Goal: Task Accomplishment & Management: Use online tool/utility

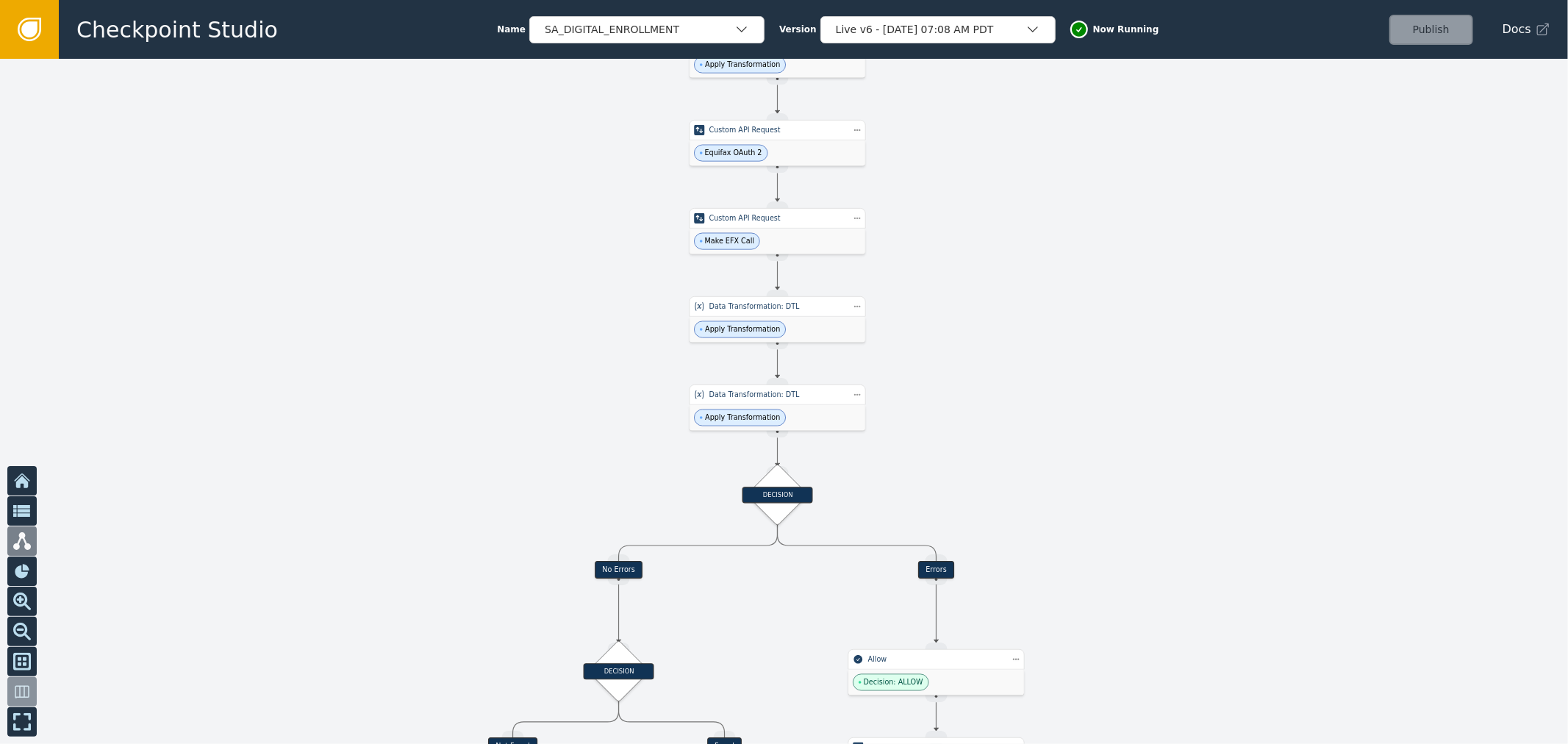
drag, startPoint x: 973, startPoint y: 319, endPoint x: 974, endPoint y: 219, distance: 100.0
click at [974, 219] on div at bounding box center [784, 402] width 1568 height 685
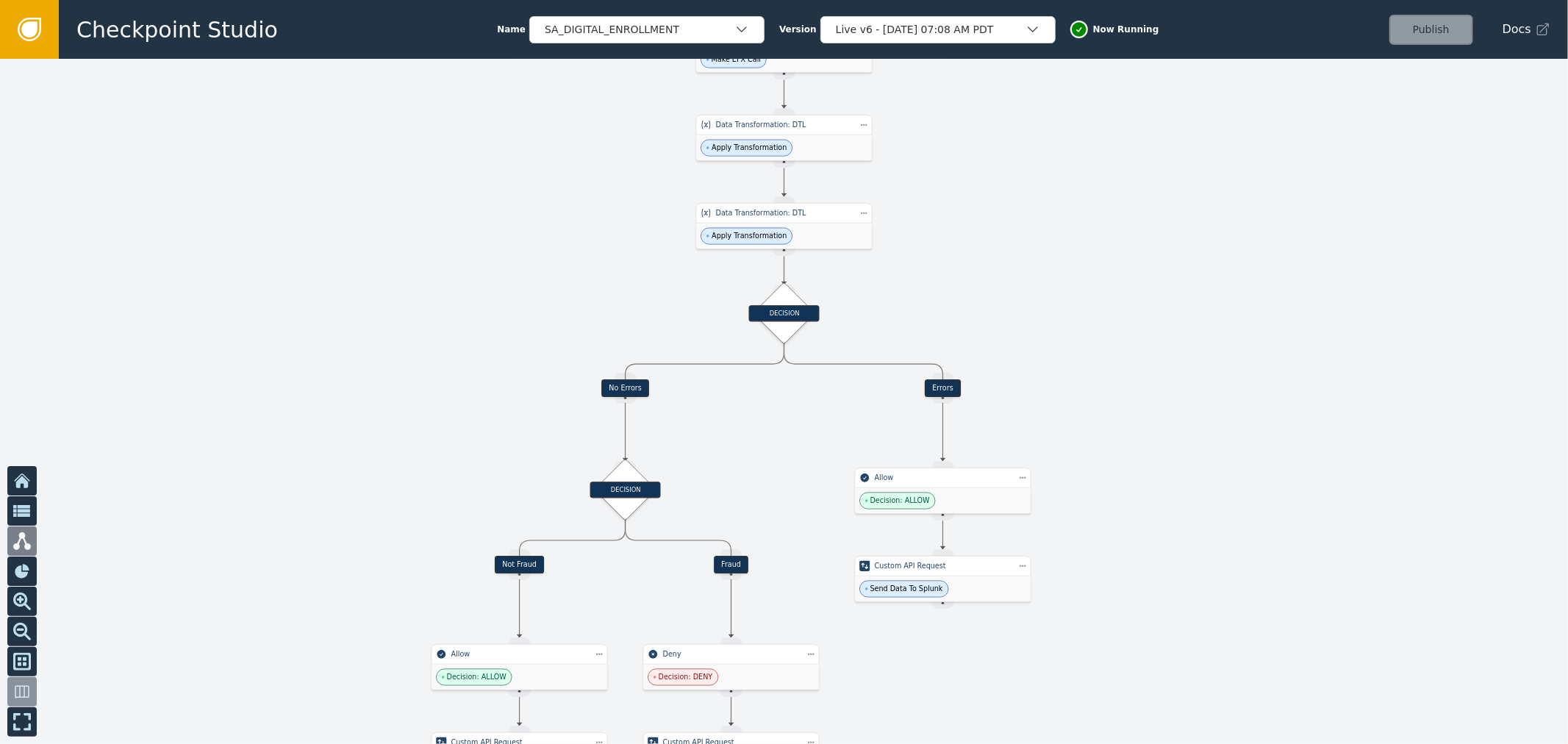
drag, startPoint x: 947, startPoint y: 436, endPoint x: 954, endPoint y: 316, distance: 120.2
click at [954, 316] on div at bounding box center [784, 402] width 1568 height 685
click at [834, 234] on div "Apply Transformation" at bounding box center [784, 236] width 176 height 26
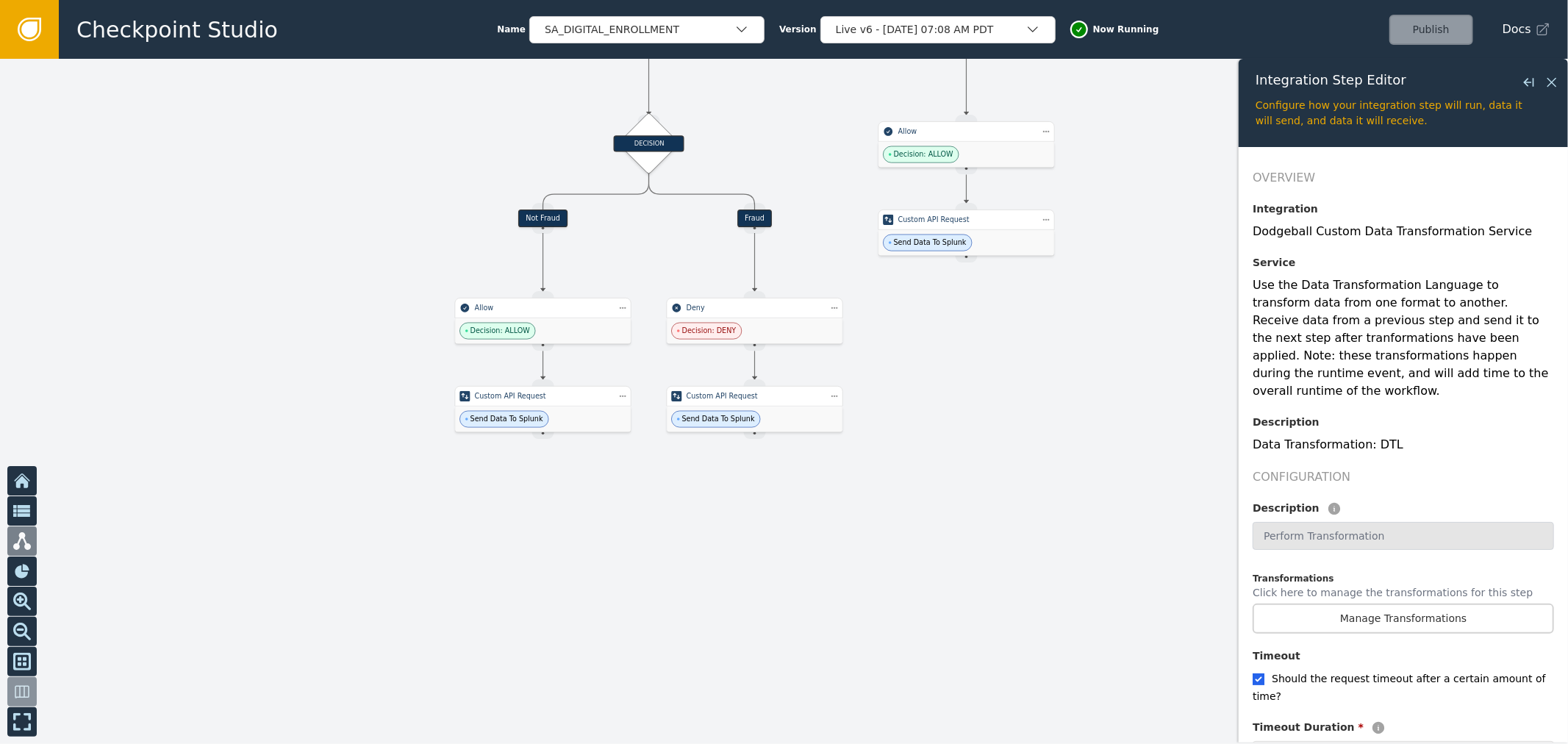
drag, startPoint x: 820, startPoint y: 484, endPoint x: 853, endPoint y: 139, distance: 346.6
click at [850, 142] on div at bounding box center [784, 402] width 1568 height 685
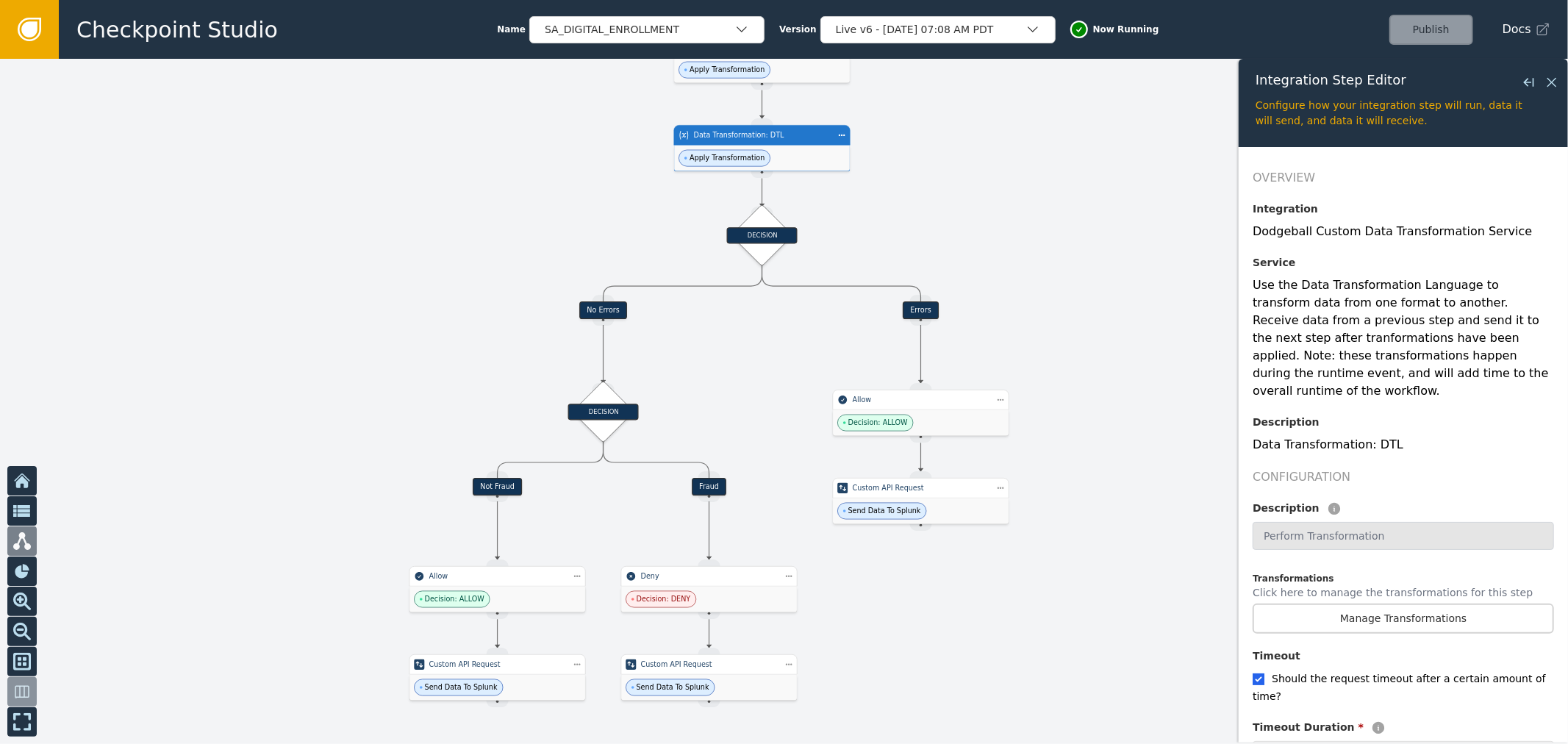
drag, startPoint x: 812, startPoint y: 349, endPoint x: 1037, endPoint y: 478, distance: 259.4
click at [790, 488] on div at bounding box center [784, 402] width 1568 height 685
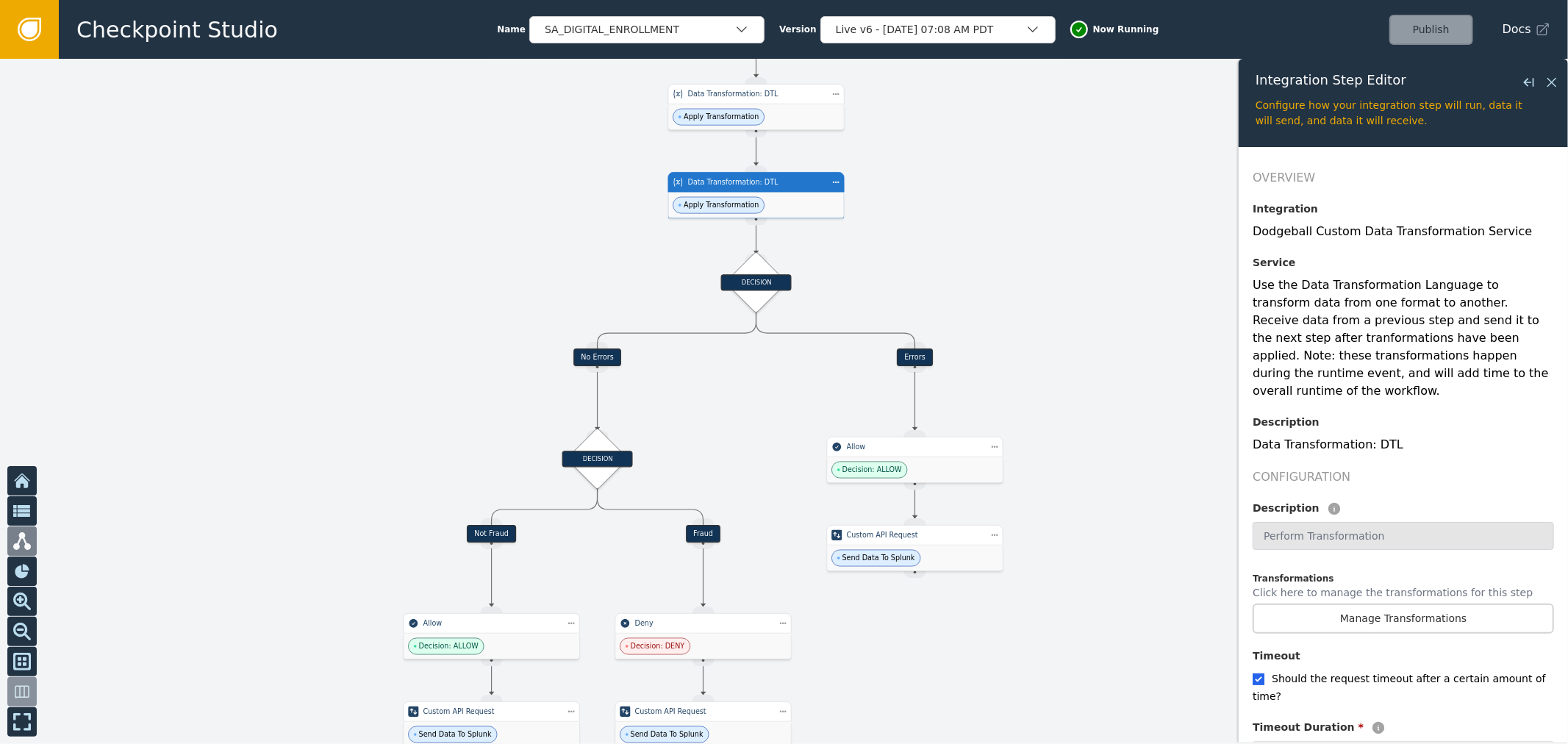
click at [961, 259] on div at bounding box center [784, 402] width 1568 height 685
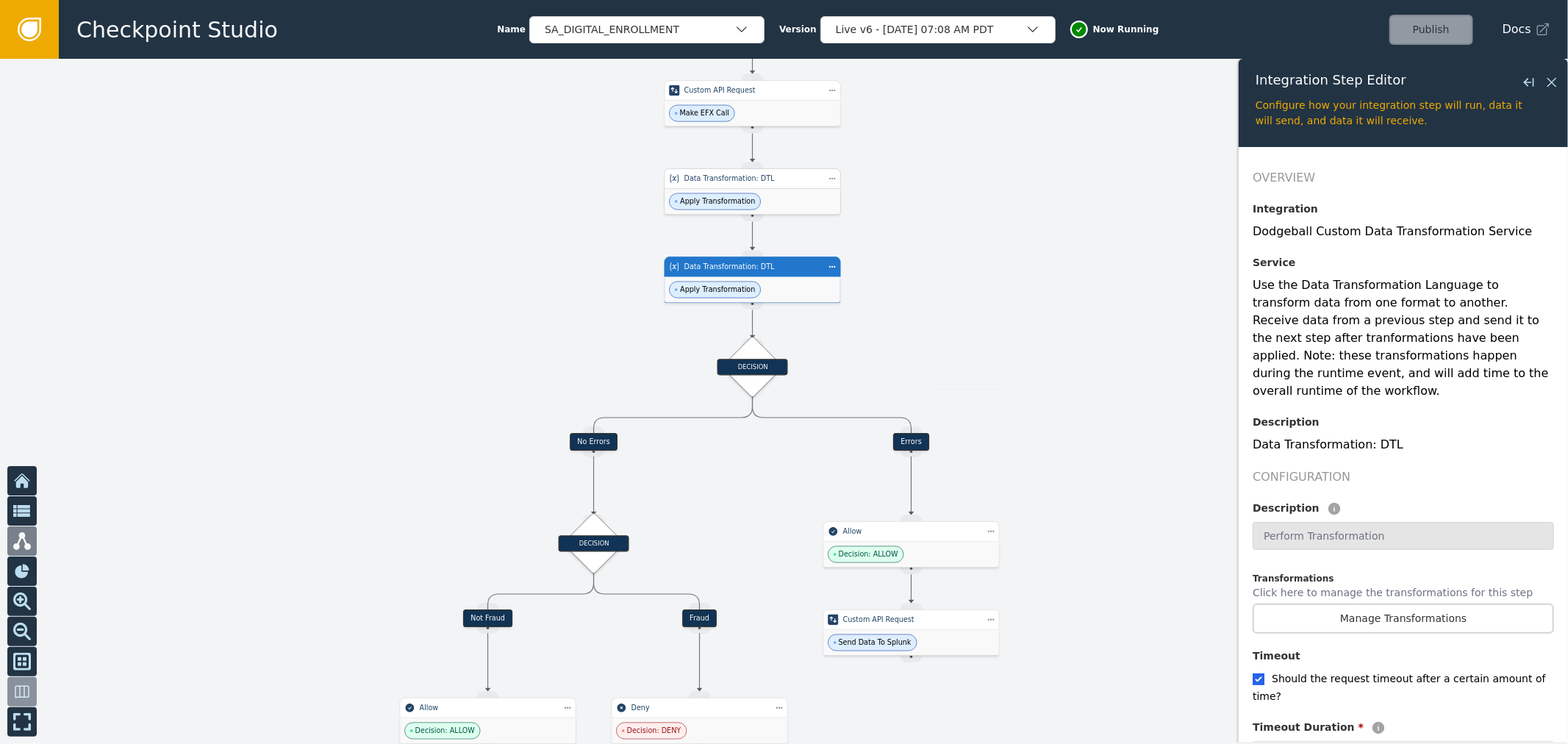
click at [813, 201] on div "Apply Transformation" at bounding box center [752, 201] width 176 height 26
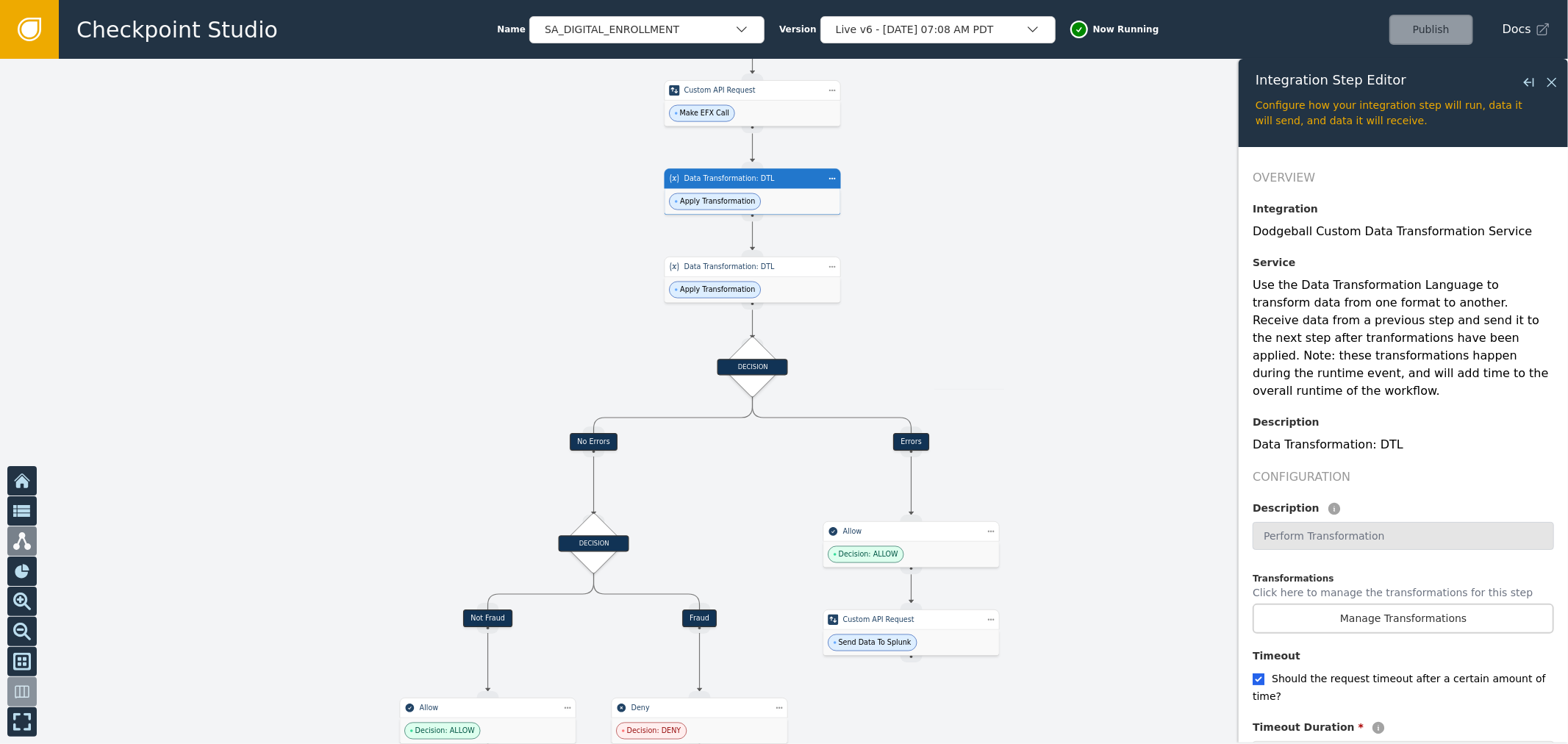
click at [1422, 614] on div "Overview Integration Dodgeball Custom Data Transformation Service Service Use t…" at bounding box center [1403, 546] width 301 height 754
click at [1422, 613] on button "Manage Transformations" at bounding box center [1403, 619] width 301 height 30
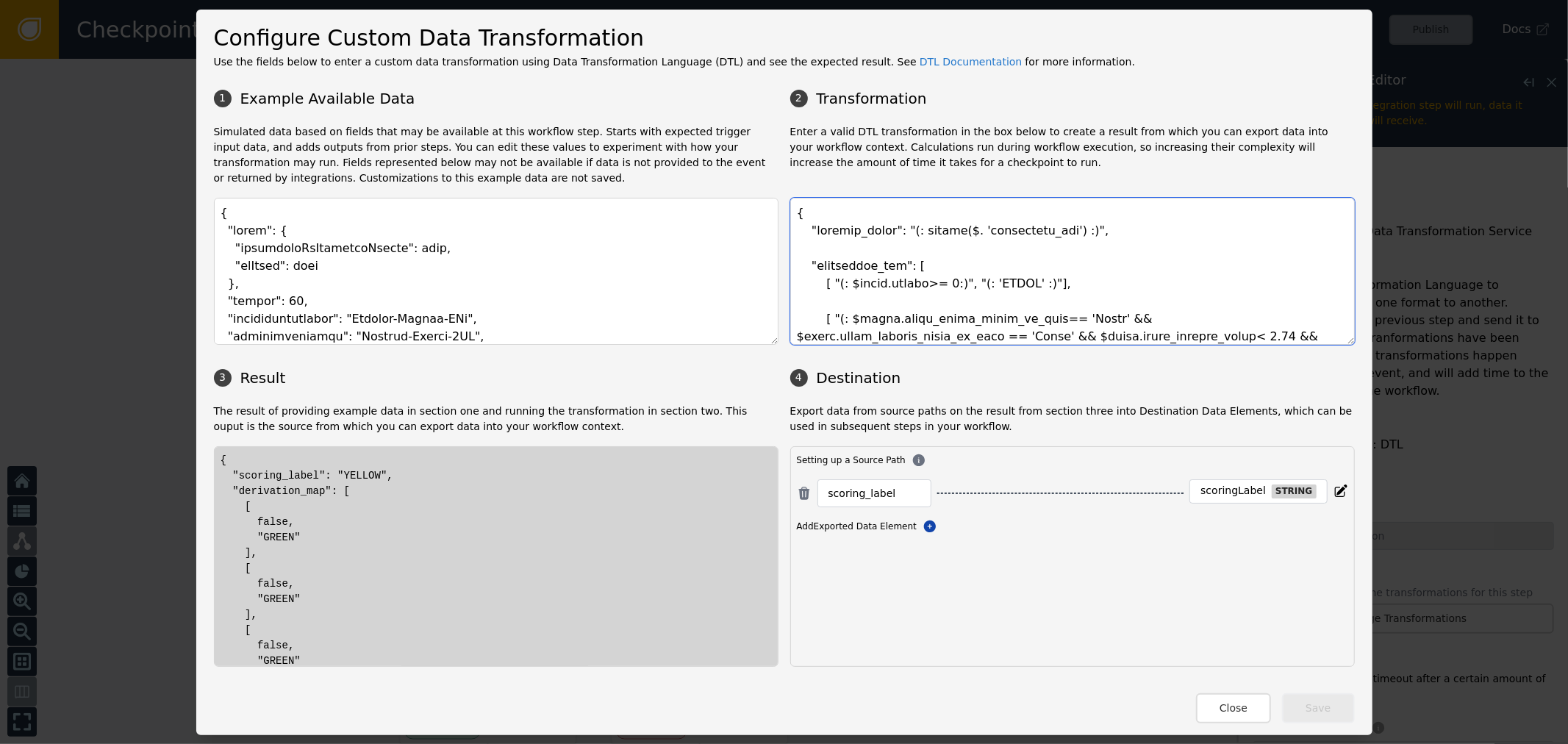
click at [1335, 340] on textarea at bounding box center [1073, 271] width 565 height 147
click at [1338, 362] on div "1 Example Available Data 2 Transformation Simulated data based on fields that m…" at bounding box center [784, 373] width 1141 height 585
drag, startPoint x: 1343, startPoint y: 336, endPoint x: 1217, endPoint y: 388, distance: 136.3
click at [1318, 407] on div "1 Example Available Data 2 Transformation Simulated data based on fields that m…" at bounding box center [784, 373] width 1141 height 585
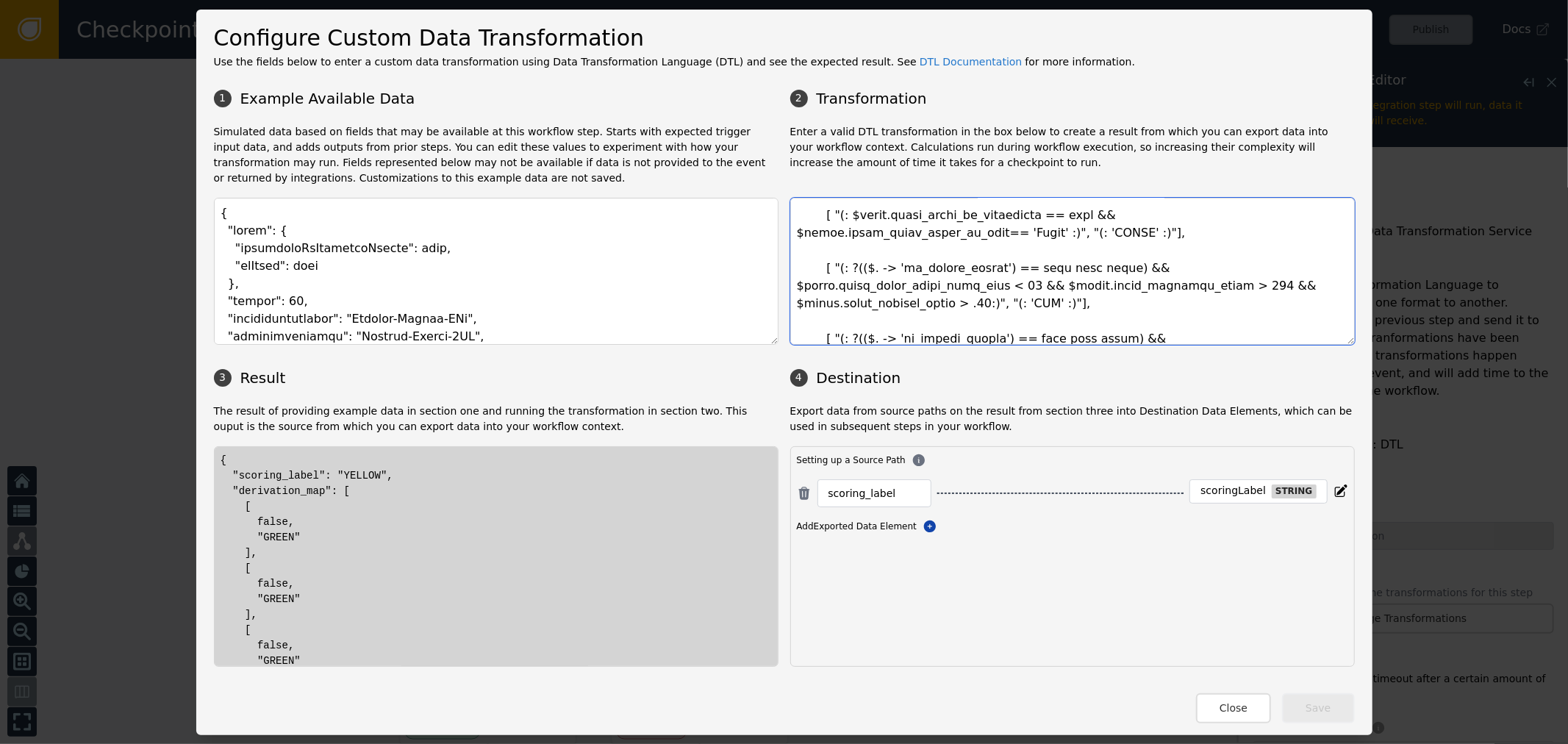
click at [1037, 266] on textarea at bounding box center [1073, 271] width 565 height 147
click at [1113, 326] on textarea at bounding box center [1073, 271] width 565 height 147
click at [908, 296] on textarea at bounding box center [1073, 271] width 565 height 147
drag, startPoint x: 1213, startPoint y: 695, endPoint x: 1211, endPoint y: 669, distance: 26.1
click at [1214, 693] on button "Close" at bounding box center [1233, 708] width 75 height 30
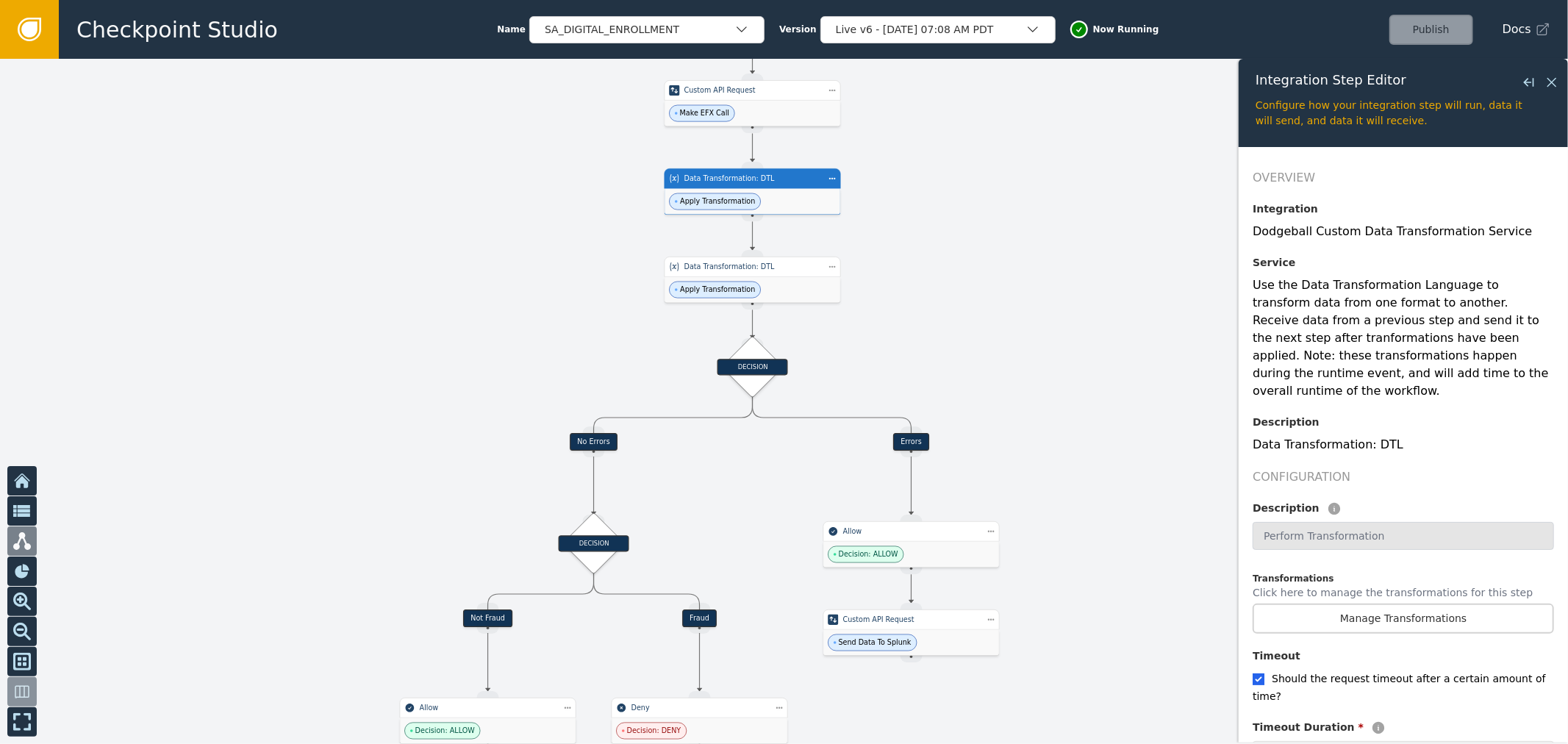
click at [1140, 484] on div at bounding box center [784, 402] width 1568 height 685
drag, startPoint x: 1131, startPoint y: 328, endPoint x: 1127, endPoint y: 316, distance: 12.6
click at [1128, 319] on div at bounding box center [784, 402] width 1568 height 685
